Goal: Task Accomplishment & Management: Complete application form

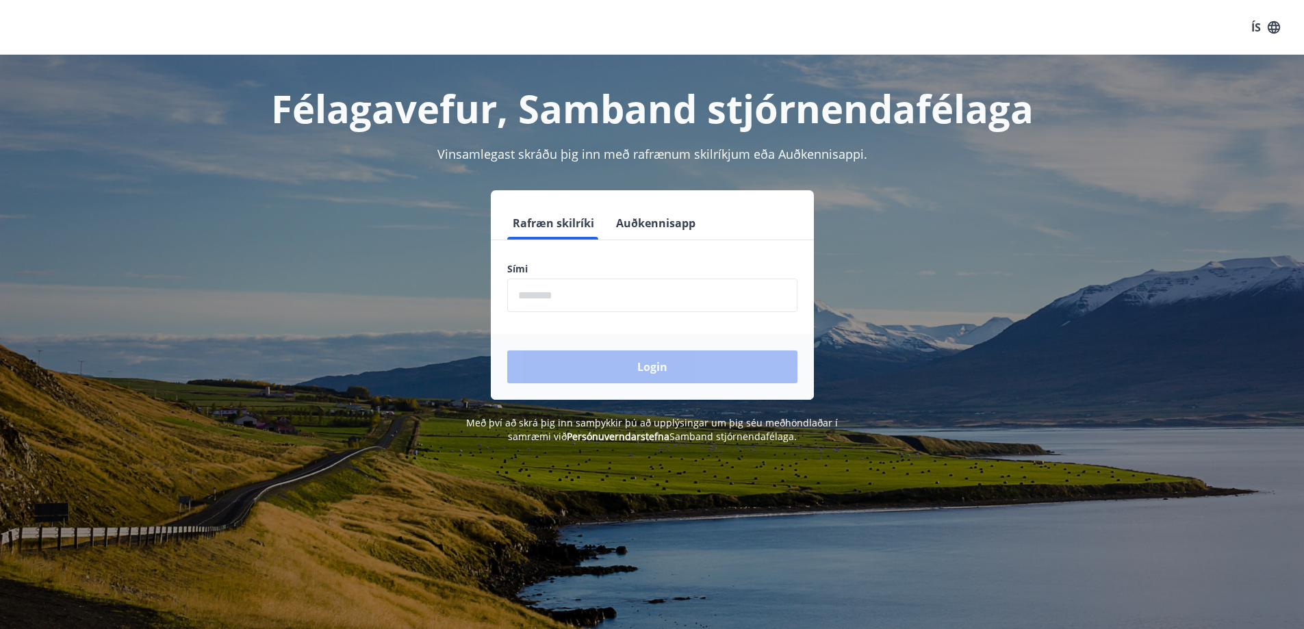
drag, startPoint x: 546, startPoint y: 301, endPoint x: 548, endPoint y: 294, distance: 7.0
click at [546, 300] on input "phone" at bounding box center [652, 296] width 290 height 34
type input "********"
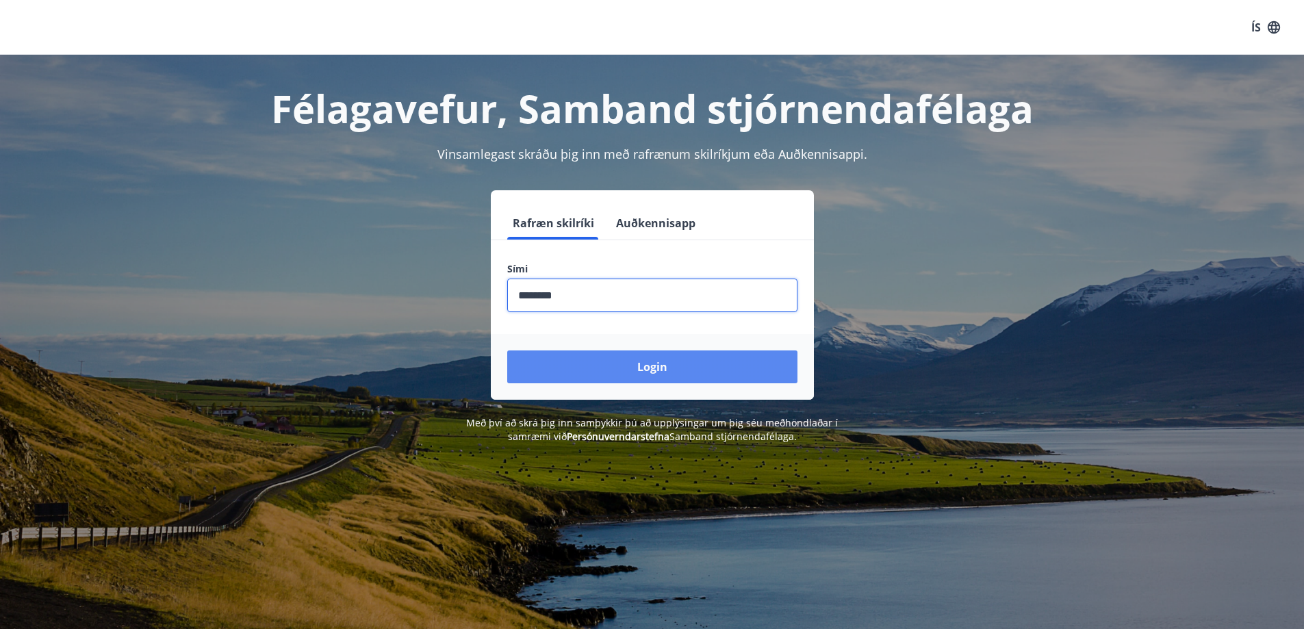
click at [655, 364] on button "Login" at bounding box center [652, 367] width 290 height 33
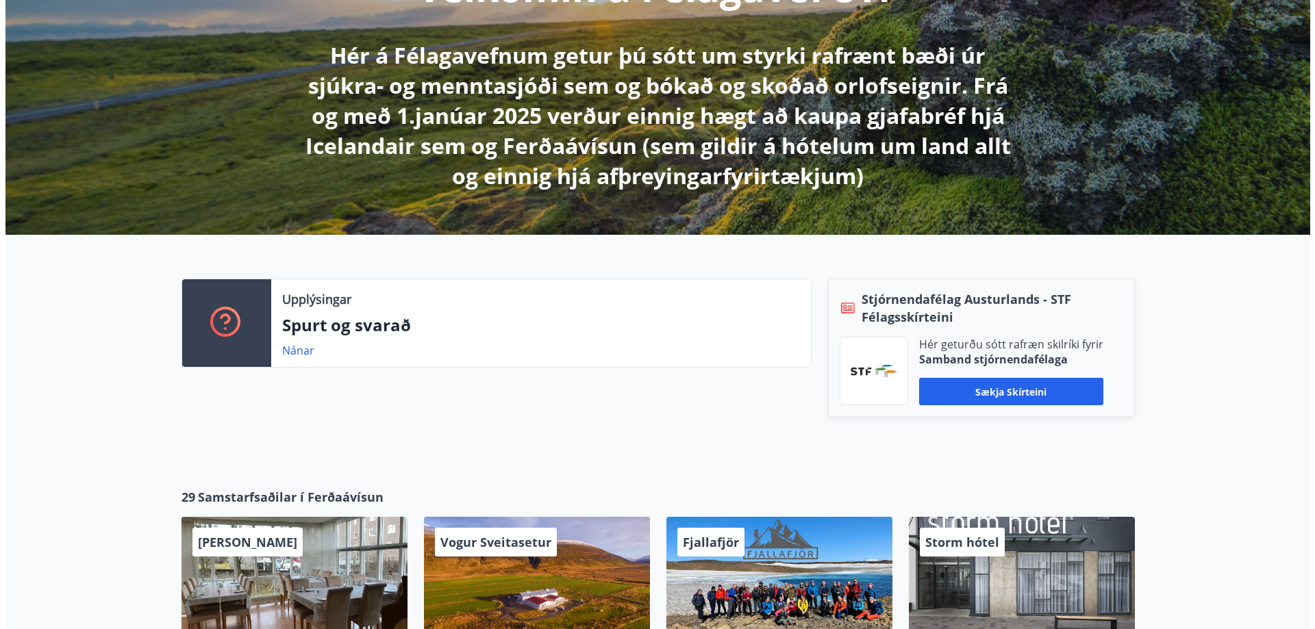
scroll to position [274, 0]
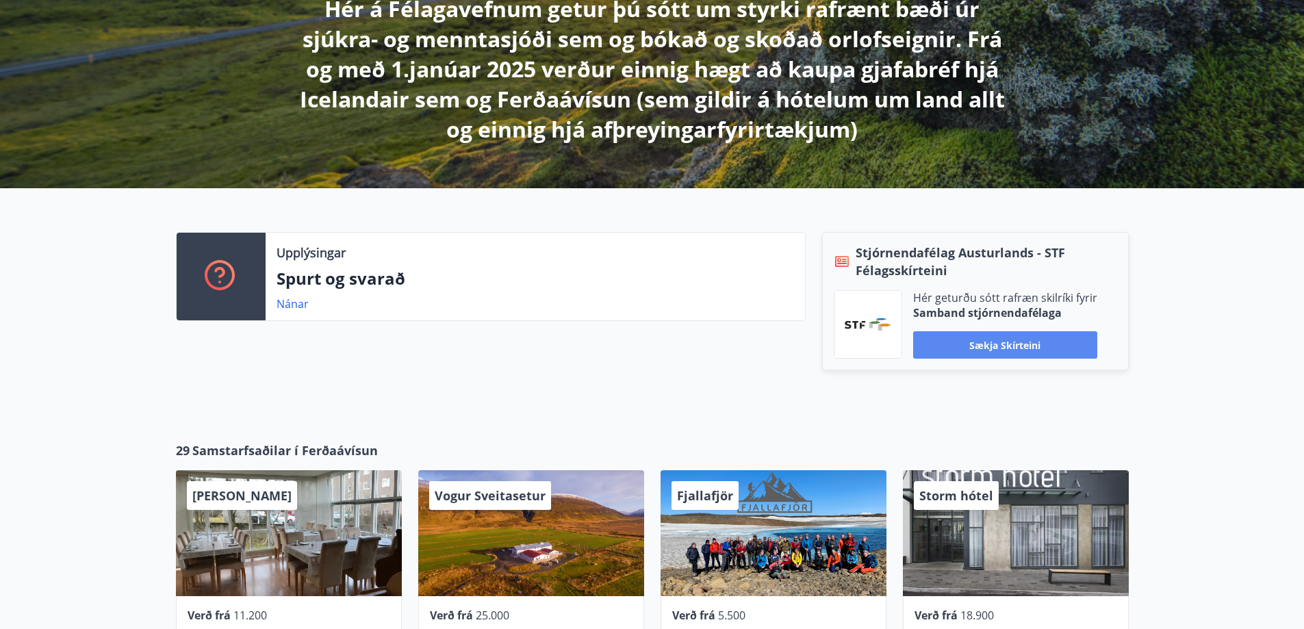
click at [992, 344] on button "Sækja skírteini" at bounding box center [1005, 344] width 184 height 27
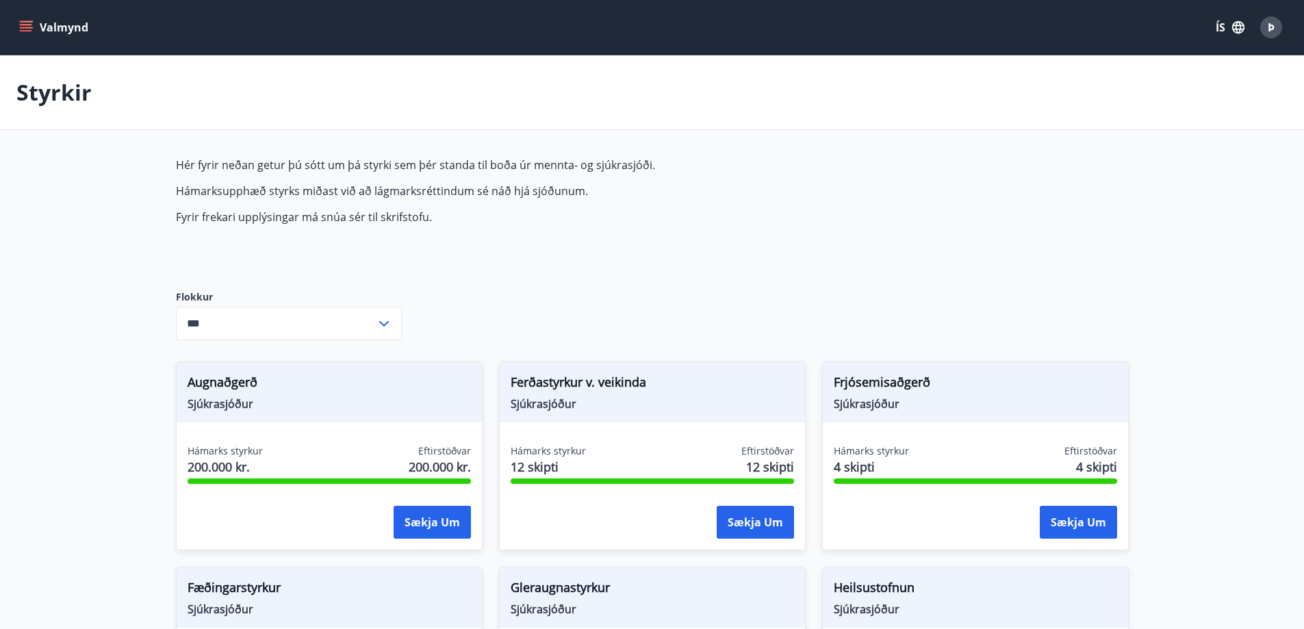
type input "***"
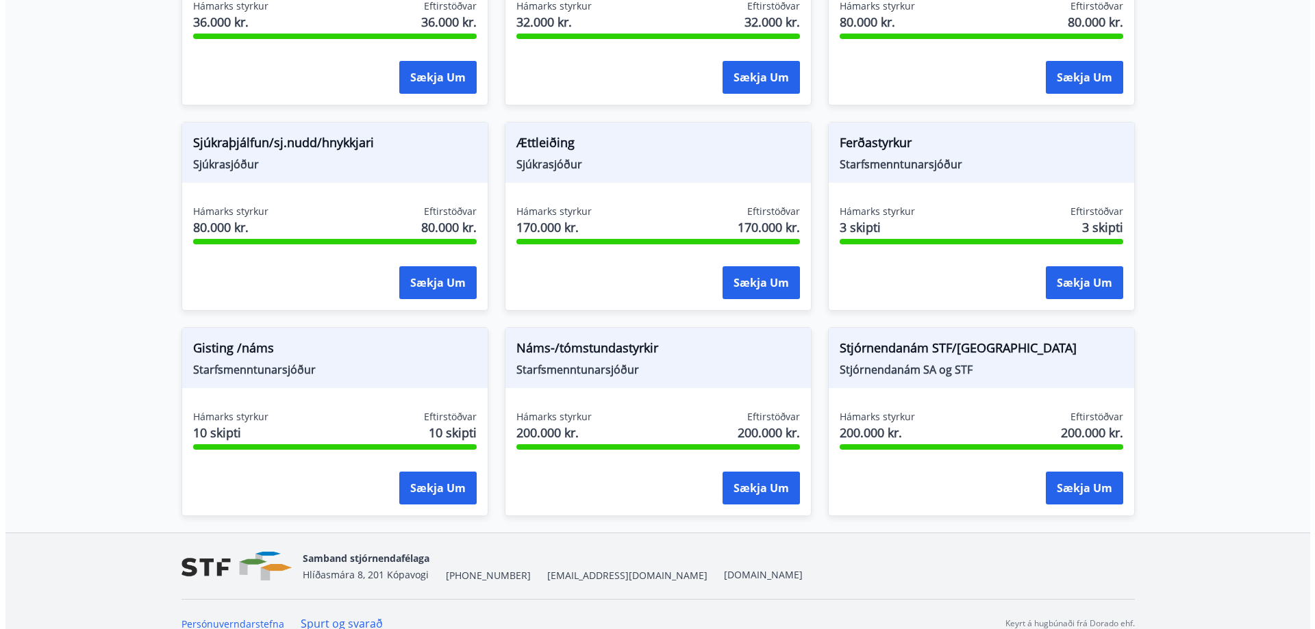
scroll to position [1080, 0]
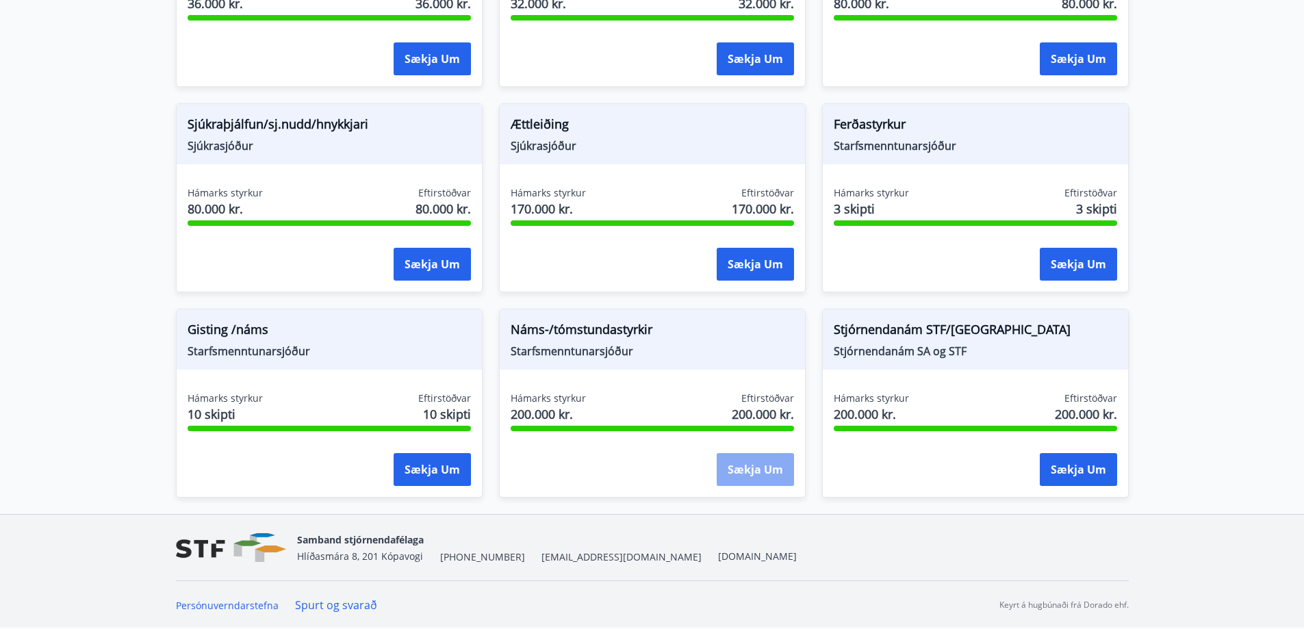
click at [740, 466] on button "Sækja um" at bounding box center [755, 469] width 77 height 33
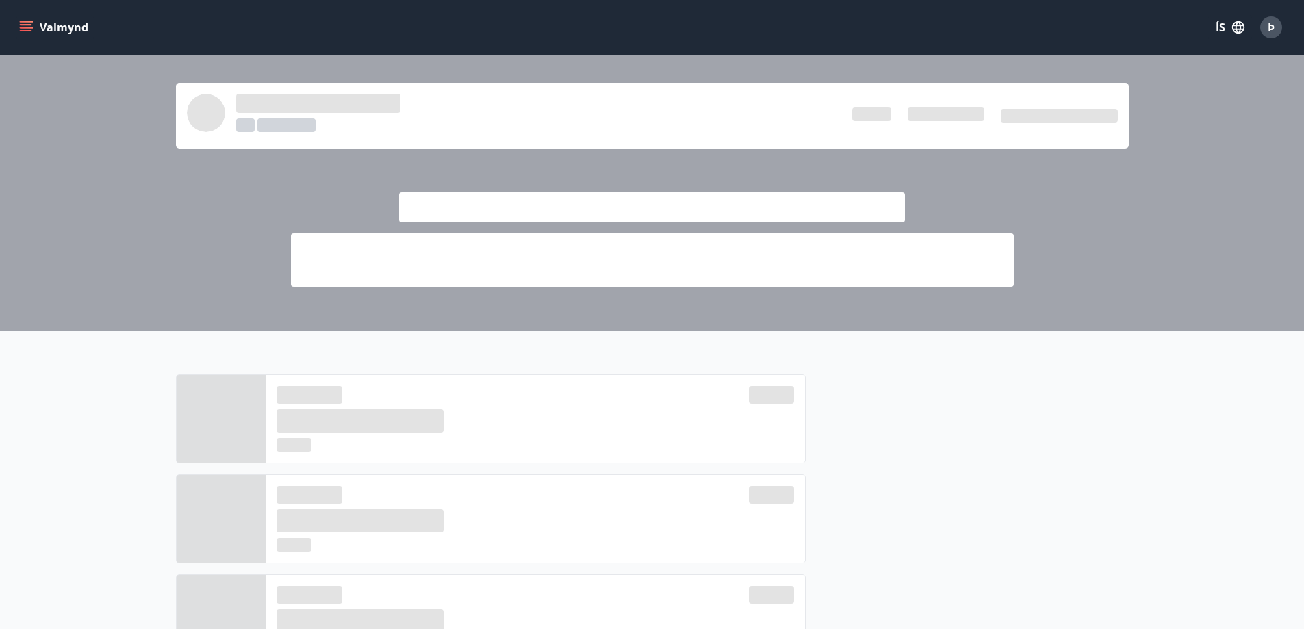
click at [1274, 28] on span "Þ" at bounding box center [1271, 27] width 7 height 15
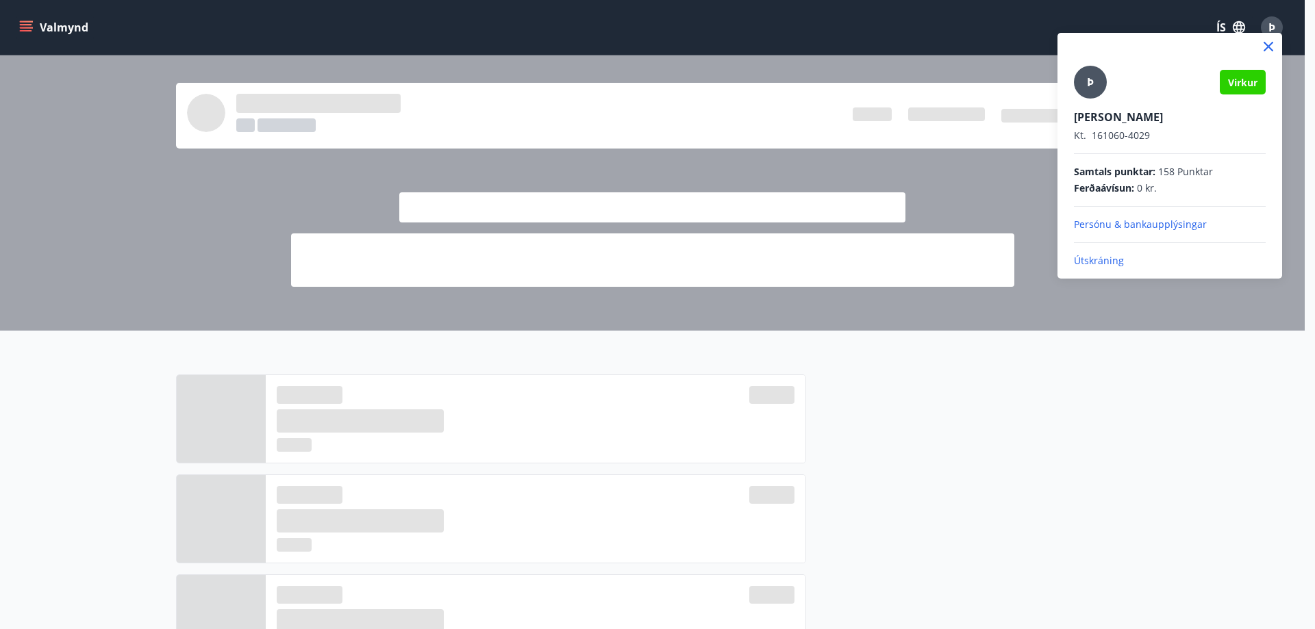
click at [1099, 256] on p "Útskráning" at bounding box center [1170, 261] width 192 height 14
